Goal: Task Accomplishment & Management: Complete application form

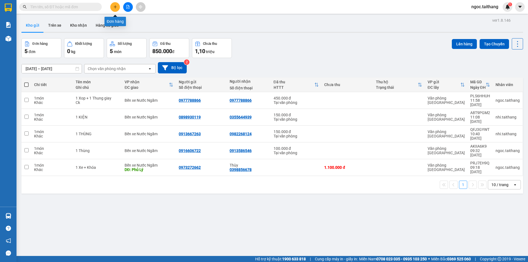
click at [117, 8] on icon "plus" at bounding box center [115, 7] width 4 height 4
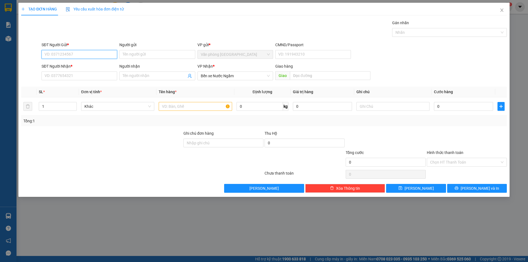
click at [61, 54] on input "SĐT Người Gửi *" at bounding box center [79, 54] width 76 height 9
type input "0902566606"
click at [60, 76] on input "SĐT Người Nhận *" at bounding box center [79, 75] width 76 height 9
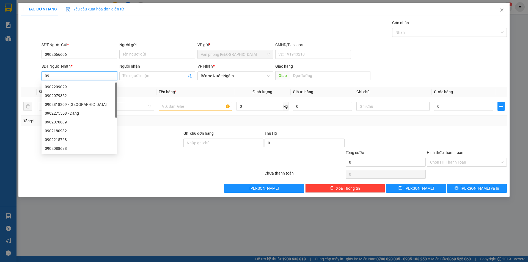
type input "0"
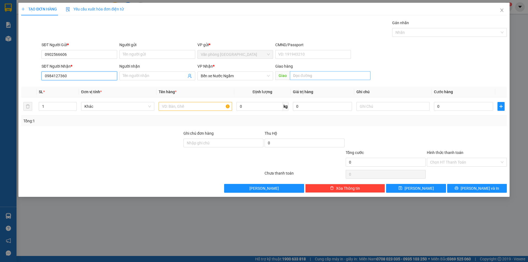
type input "0984127360"
click at [305, 76] on input "text" at bounding box center [330, 75] width 81 height 9
type input "h"
type input "HOÀNG MAI - NGHỆ AN"
click at [188, 104] on input "text" at bounding box center [195, 106] width 73 height 9
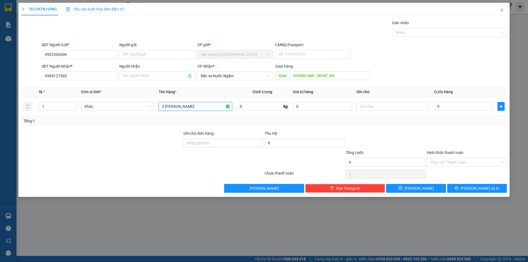
type input "2 [PERSON_NAME]"
drag, startPoint x: 389, startPoint y: 28, endPoint x: 397, endPoint y: 209, distance: 181.3
click at [386, 217] on div "TẠO ĐƠN HÀNG Yêu cầu xuất hóa đơn điện tử Transit Pickup Surcharge Ids Transit …" at bounding box center [264, 131] width 528 height 262
click at [448, 103] on input "0" at bounding box center [463, 106] width 59 height 9
click at [449, 103] on input "0" at bounding box center [463, 106] width 59 height 9
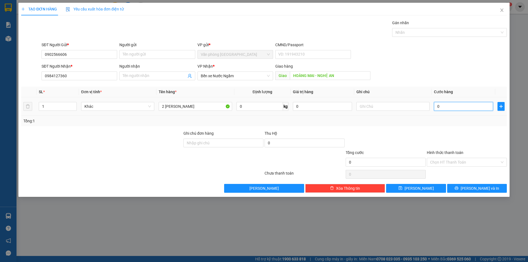
type input "003"
type input "3"
type input "0.035"
type input "35"
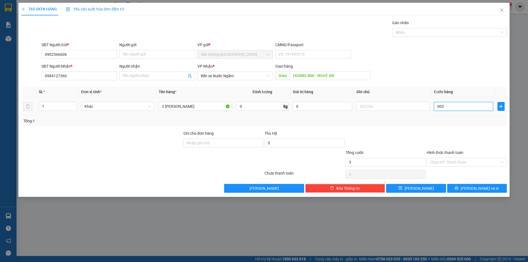
type input "35"
type input "00.350"
type input "350"
type input "350.000"
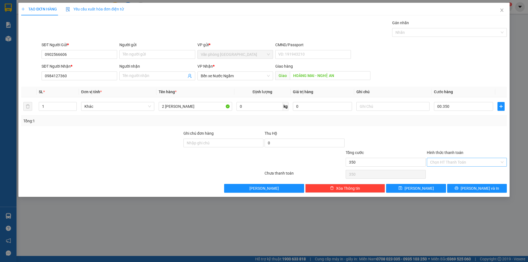
type input "350.000"
click at [462, 161] on input "Hình thức thanh toán" at bounding box center [465, 162] width 70 height 8
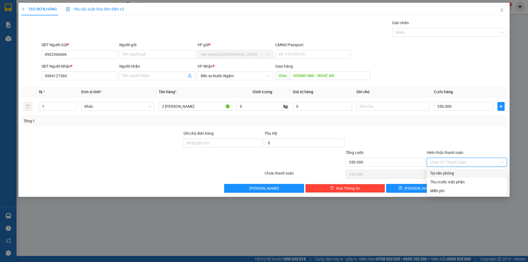
click at [445, 171] on div "Tại văn phòng" at bounding box center [466, 173] width 73 height 6
type input "0"
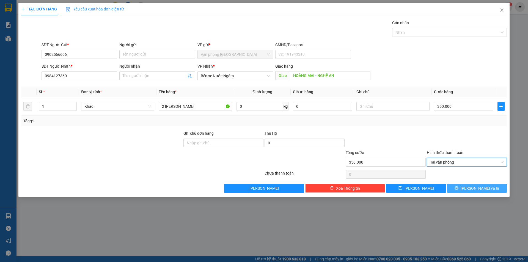
click at [489, 187] on button "Lưu và In" at bounding box center [477, 188] width 60 height 9
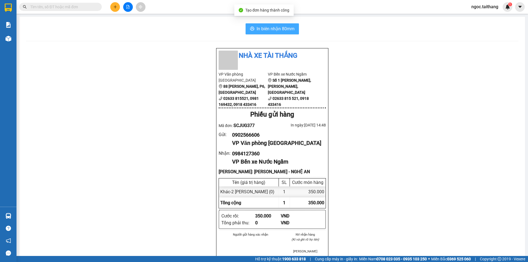
click at [281, 28] on span "In biên nhận 80mm" at bounding box center [275, 28] width 38 height 7
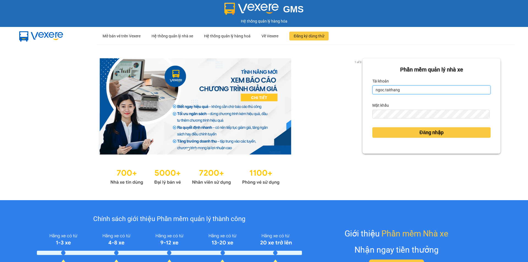
click at [378, 90] on input "ngoc.taithang" at bounding box center [431, 89] width 118 height 9
type input "ngo--c.taithang"
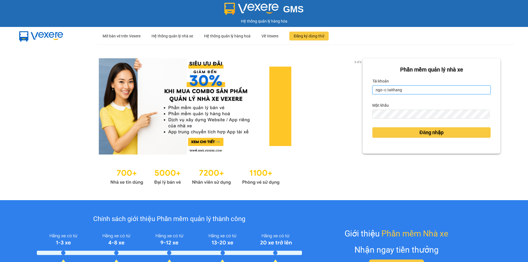
click at [398, 90] on input "ngo--c.taithang" at bounding box center [431, 89] width 118 height 9
click at [400, 94] on input "ngo--c.taithang" at bounding box center [431, 89] width 118 height 9
click at [401, 90] on input "ngo--c.taithang" at bounding box center [431, 89] width 118 height 9
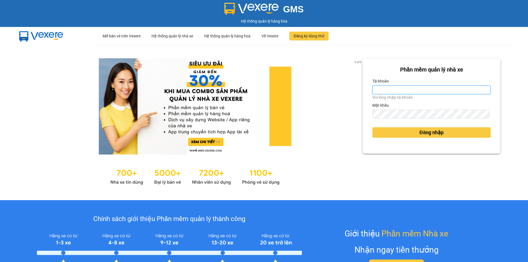
click at [401, 90] on input "Tài khoản" at bounding box center [431, 89] width 118 height 9
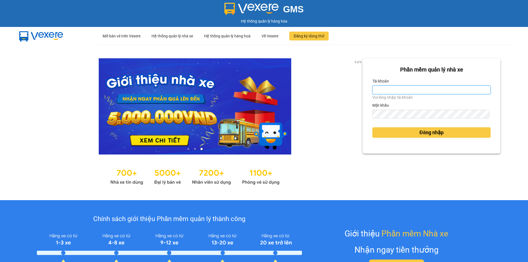
type input "nhi.taithang"
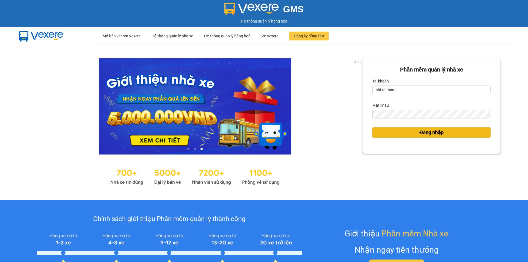
click at [397, 127] on button "Đăng nhập" at bounding box center [431, 132] width 118 height 10
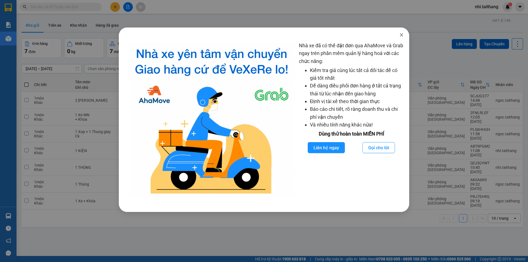
click at [401, 35] on icon "close" at bounding box center [401, 34] width 3 height 3
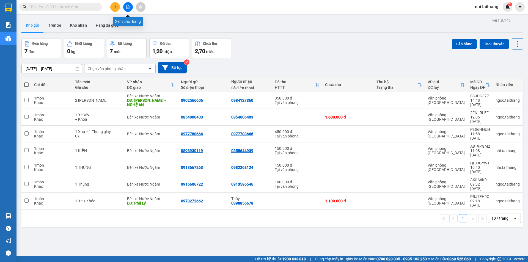
click at [126, 8] on icon "file-add" at bounding box center [127, 7] width 3 height 4
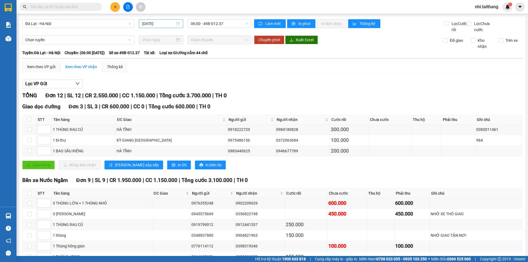
click at [163, 23] on input "[DATE]" at bounding box center [158, 24] width 33 height 6
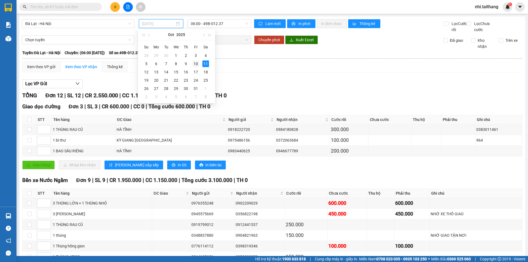
click at [194, 62] on div "10" at bounding box center [195, 63] width 7 height 7
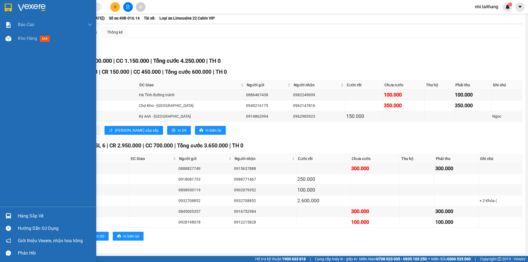
scroll to position [21, 0]
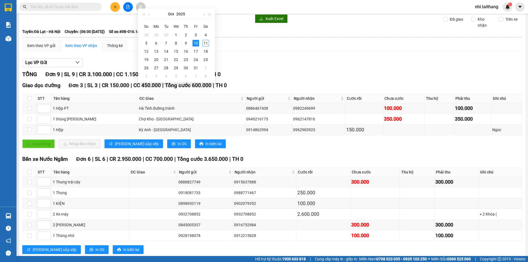
type input "10/10/2025-----"
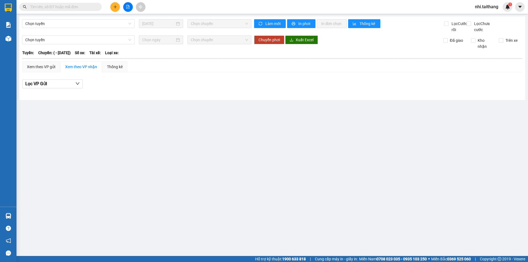
type input "[DATE]"
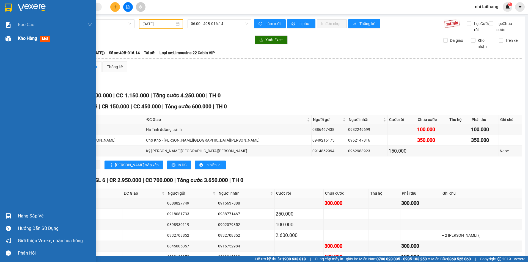
click at [9, 38] on img at bounding box center [8, 39] width 6 height 6
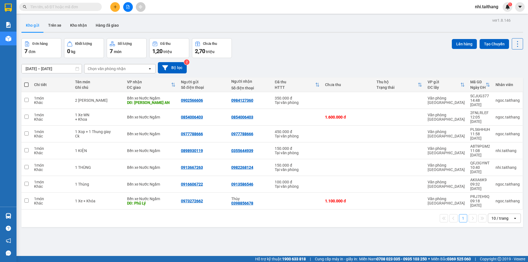
click at [130, 7] on button at bounding box center [128, 7] width 10 height 10
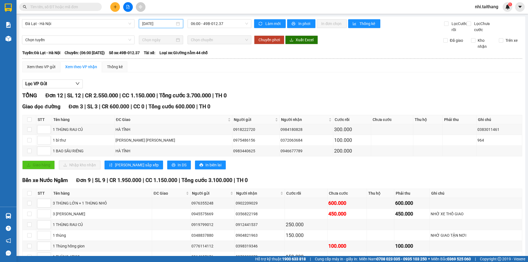
click at [165, 24] on input "[DATE]" at bounding box center [158, 24] width 33 height 6
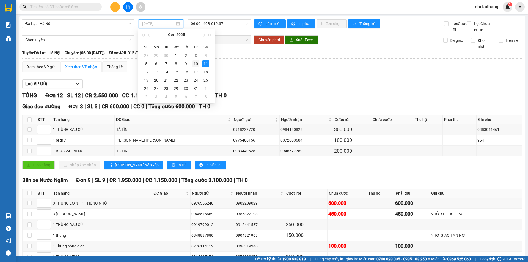
click at [197, 64] on div "10" at bounding box center [195, 63] width 7 height 7
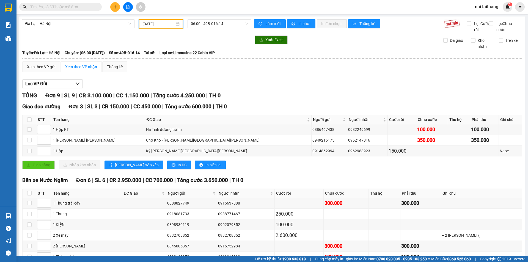
click at [166, 23] on input "[DATE]" at bounding box center [158, 24] width 32 height 6
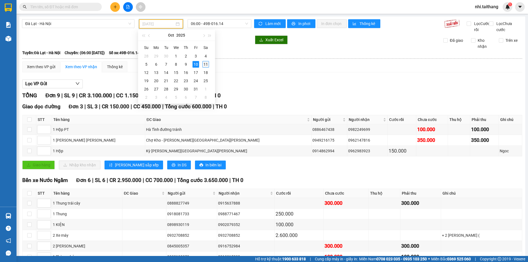
click at [204, 64] on div "11" at bounding box center [205, 64] width 7 height 7
type input "[DATE]"
